Goal: Information Seeking & Learning: Learn about a topic

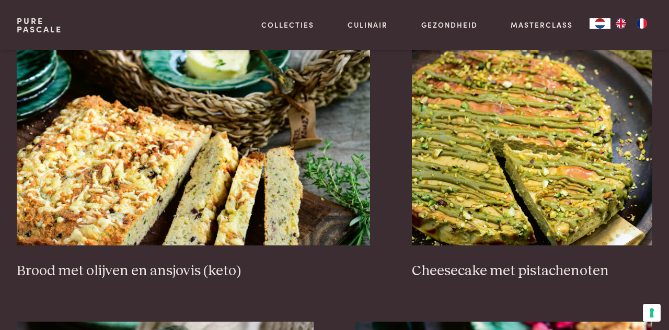
scroll to position [915, 0]
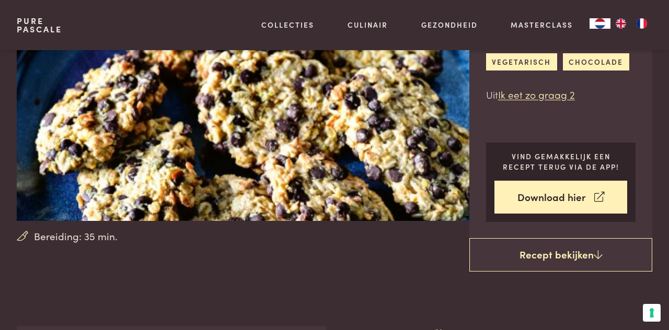
scroll to position [115, 0]
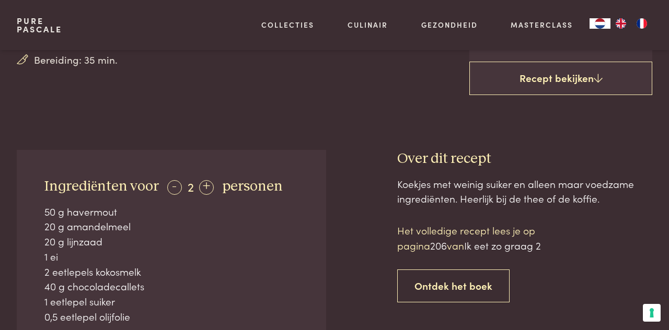
click at [594, 74] on icon at bounding box center [598, 78] width 9 height 10
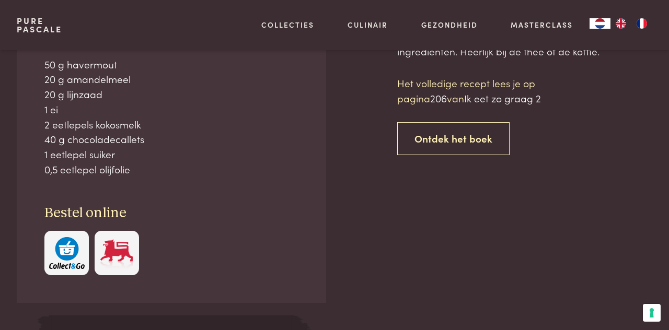
scroll to position [438, 0]
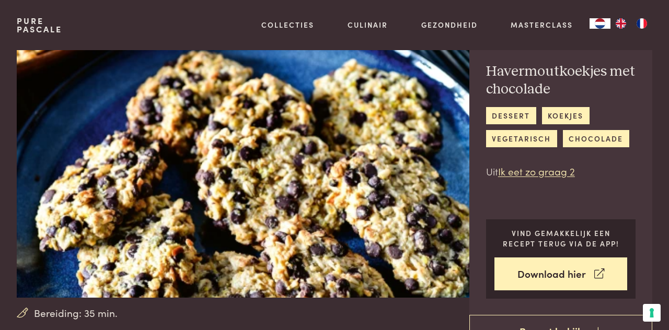
scroll to position [38, 0]
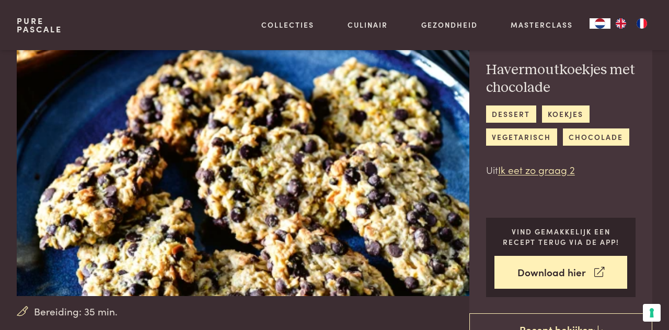
click at [556, 268] on link "Download hier" at bounding box center [561, 272] width 133 height 33
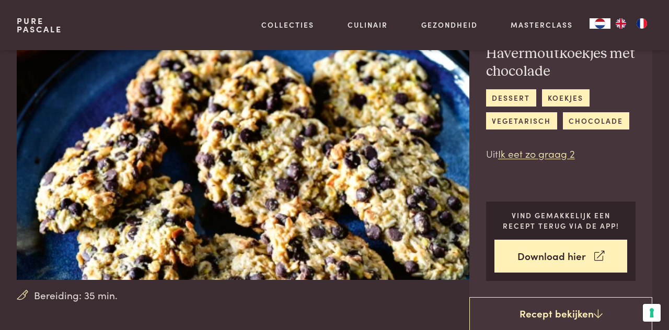
scroll to position [88, 0]
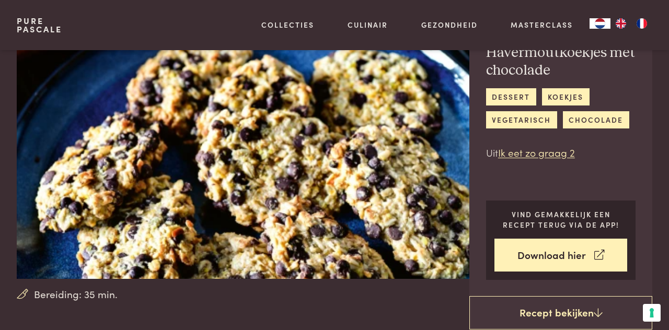
click at [601, 313] on icon at bounding box center [598, 313] width 9 height 10
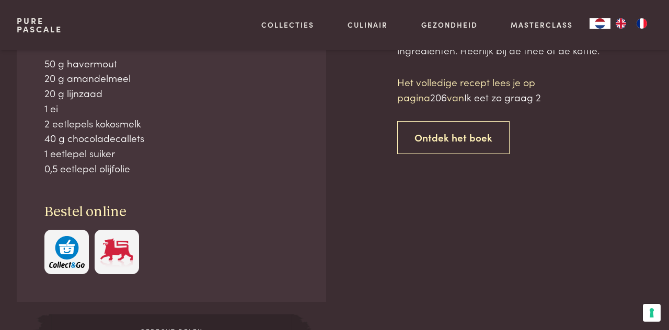
scroll to position [438, 0]
click at [473, 137] on link "Ontdek het boek" at bounding box center [453, 137] width 112 height 33
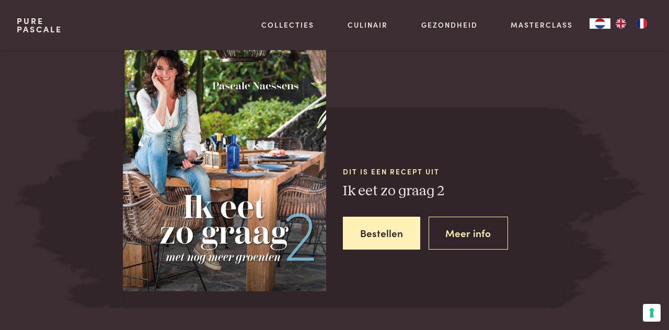
scroll to position [920, 0]
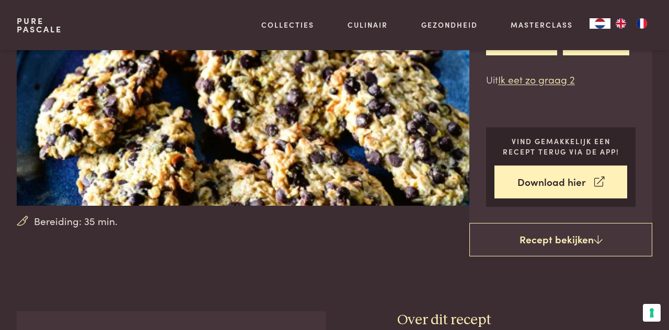
scroll to position [156, 0]
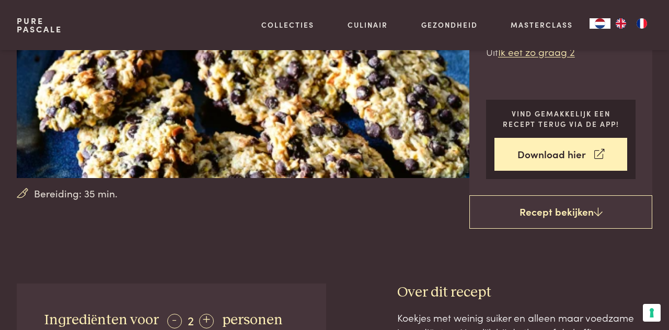
scroll to position [438, 0]
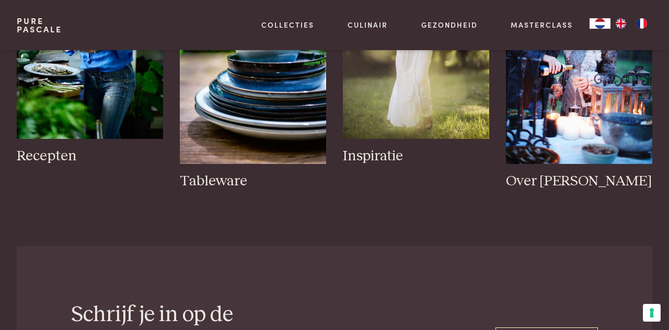
scroll to position [1756, 0]
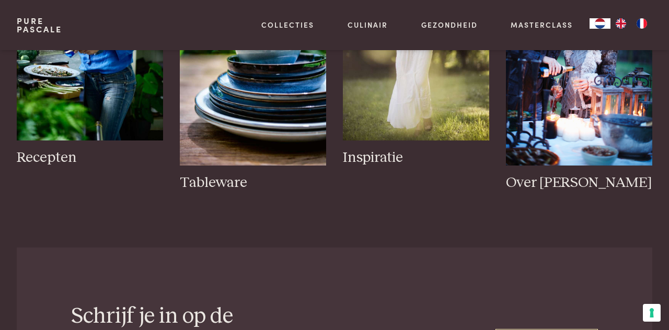
click at [55, 127] on link "Recepten Recepten" at bounding box center [90, 44] width 146 height 246
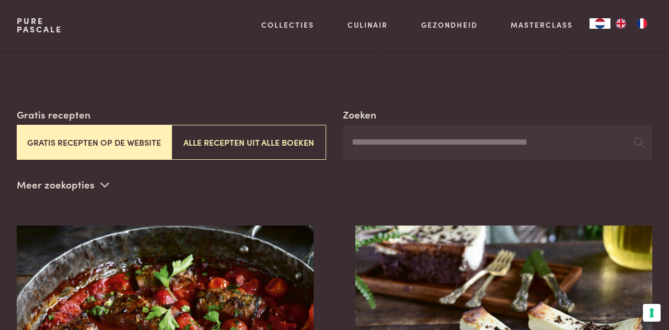
click at [80, 146] on button "Gratis recepten op de website" at bounding box center [94, 142] width 155 height 35
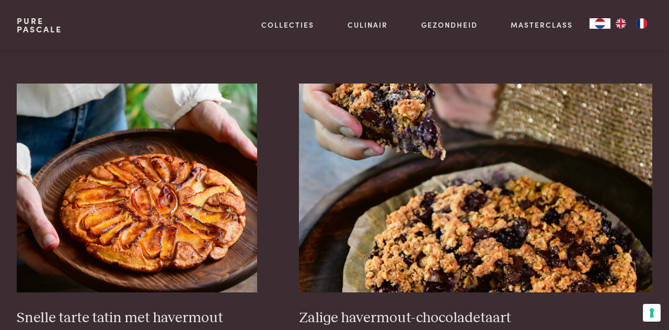
scroll to position [1437, 0]
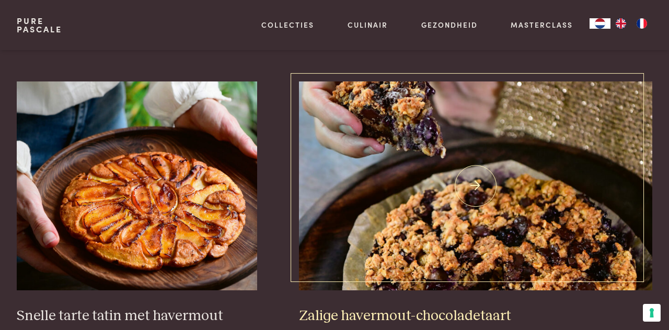
click at [511, 234] on img at bounding box center [475, 186] width 353 height 209
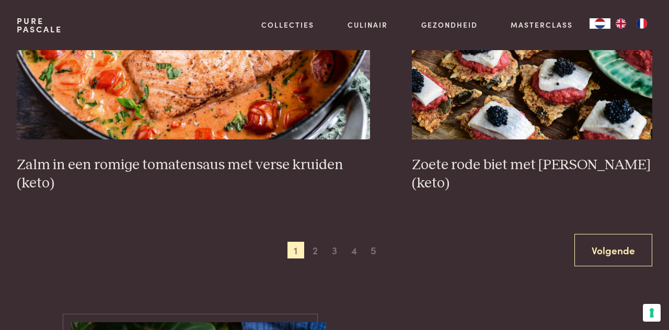
scroll to position [0, 0]
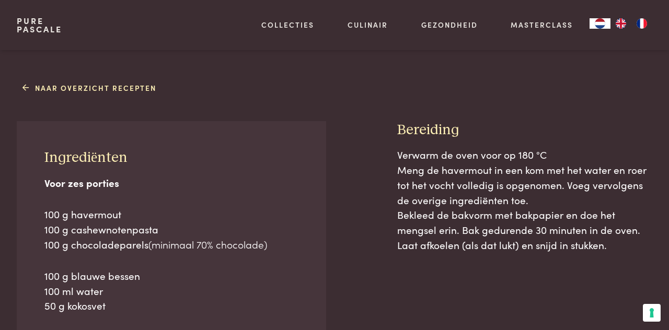
scroll to position [376, 0]
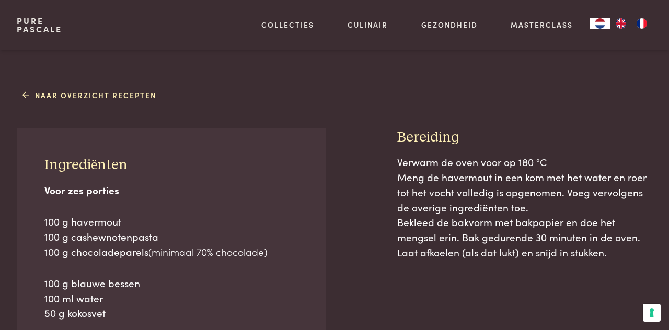
click at [36, 91] on link "Naar overzicht recepten" at bounding box center [89, 95] width 134 height 11
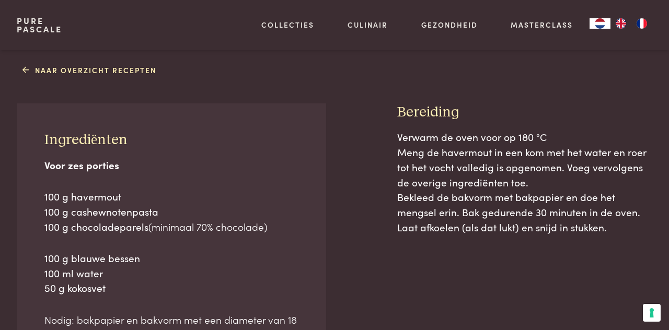
scroll to position [427, 0]
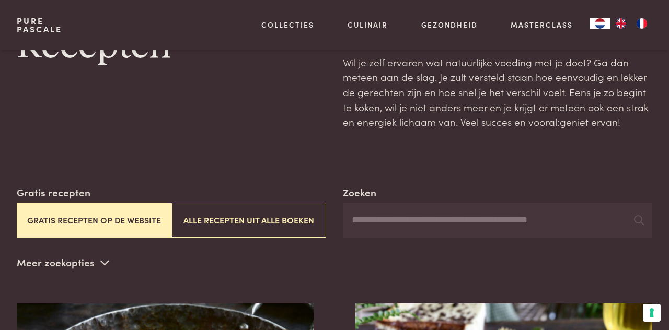
click at [390, 219] on input "Zoeken" at bounding box center [497, 221] width 309 height 36
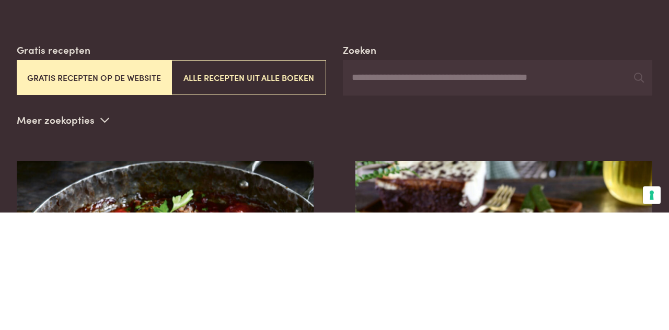
scroll to position [80, 0]
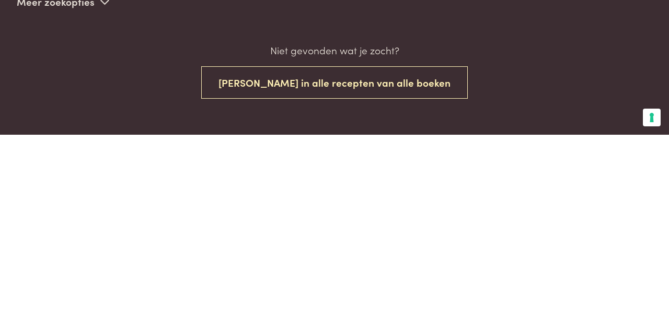
scroll to position [139, 0]
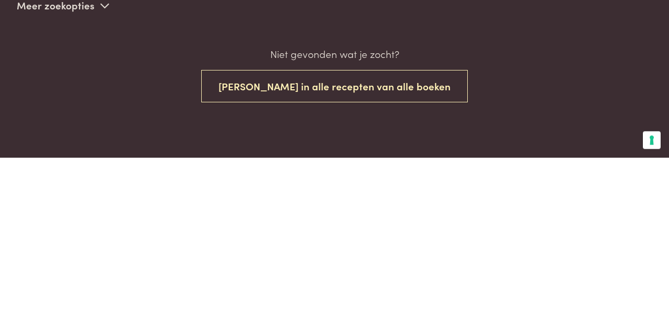
click at [345, 259] on button "Zoek in alle recepten van alle boeken" at bounding box center [334, 259] width 267 height 33
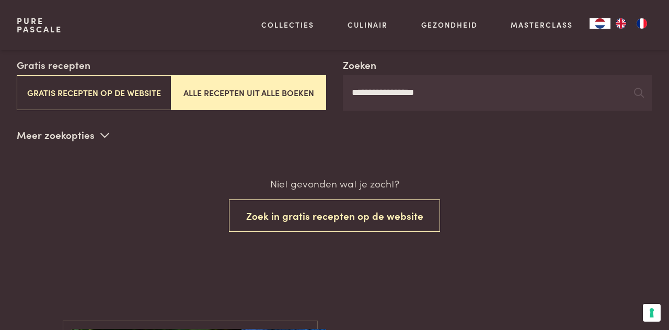
scroll to position [183, 0]
click at [467, 96] on input "**********" at bounding box center [497, 93] width 309 height 36
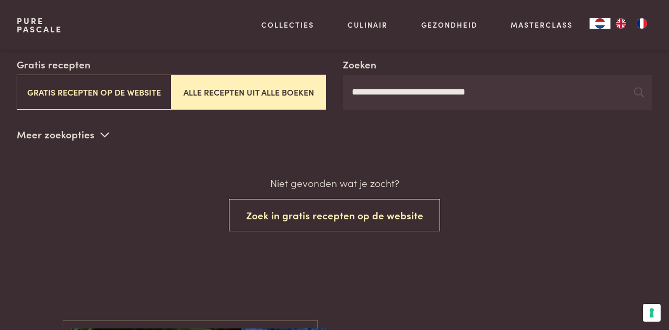
type input "**********"
click at [634, 98] on div at bounding box center [639, 93] width 10 height 16
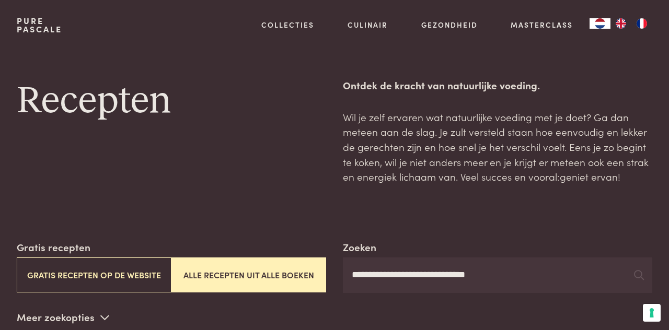
scroll to position [183, 0]
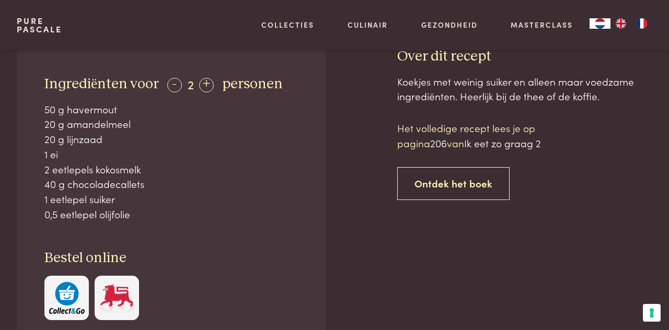
scroll to position [399, 0]
